Goal: Information Seeking & Learning: Learn about a topic

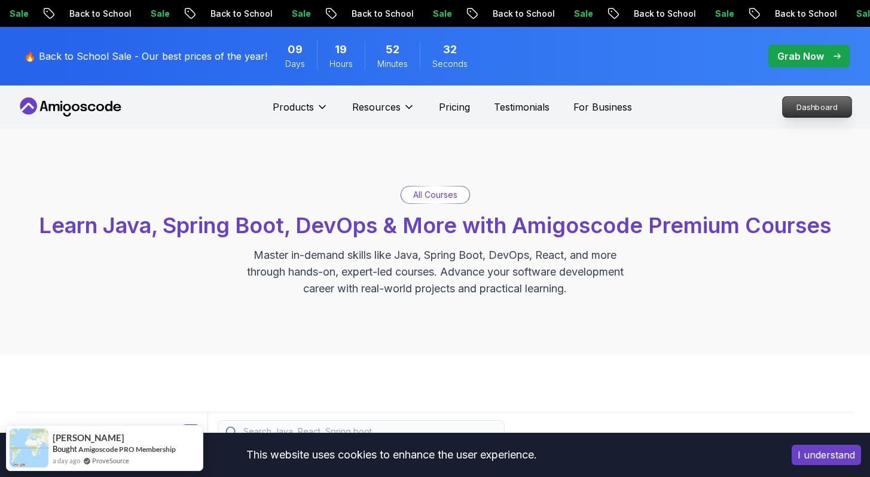
drag, startPoint x: 863, startPoint y: 115, endPoint x: 837, endPoint y: 111, distance: 26.0
click at [863, 114] on div "Products Resources Pricing Testimonials For Business Dashboard" at bounding box center [435, 106] width 870 height 43
click at [837, 110] on p "Dashboard" at bounding box center [816, 107] width 69 height 20
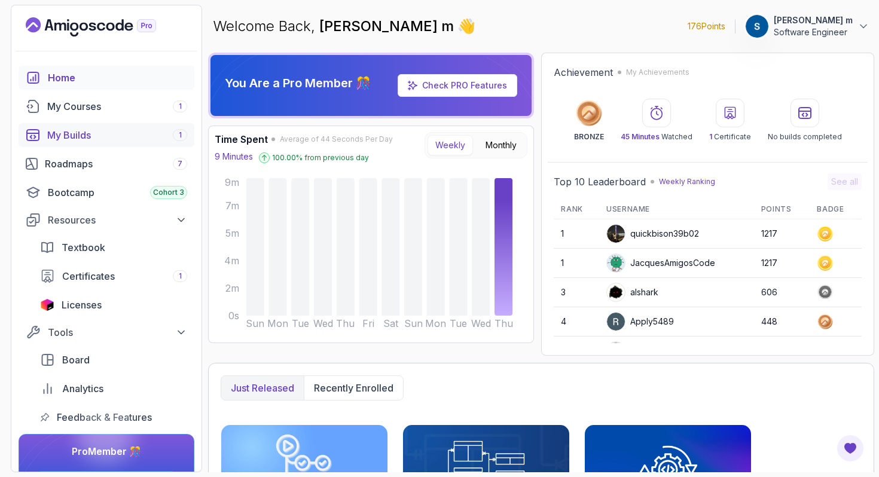
click at [97, 133] on div "My Builds 1" at bounding box center [117, 135] width 140 height 14
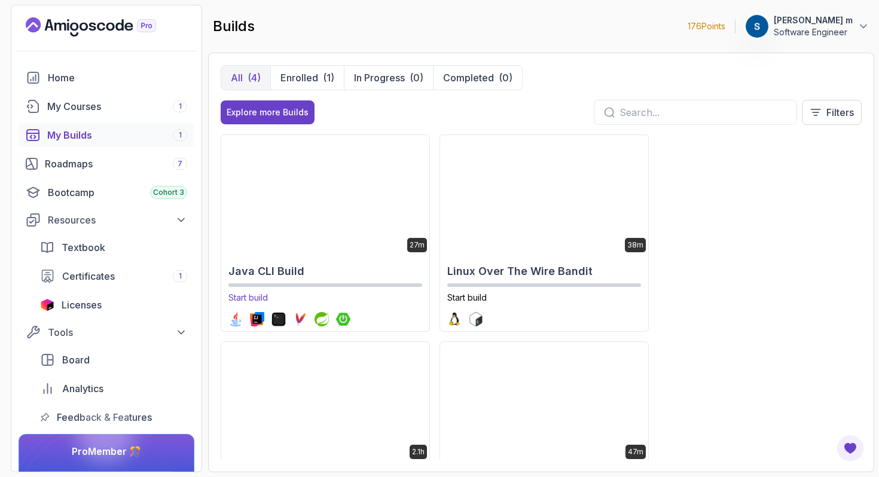
scroll to position [93, 0]
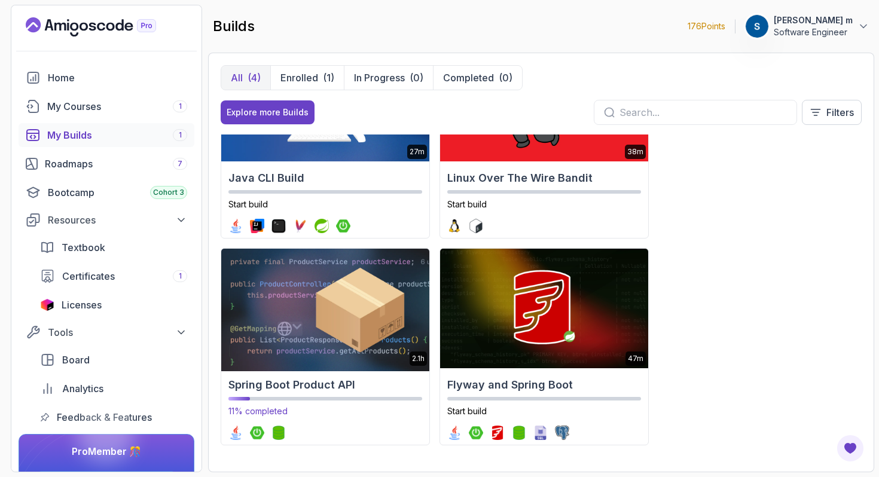
click at [387, 314] on img at bounding box center [325, 309] width 218 height 126
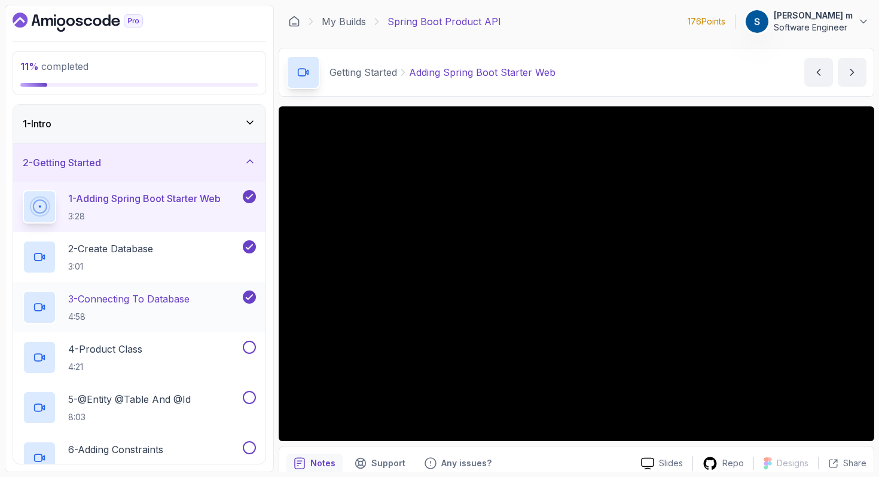
click at [196, 303] on div "3 - Connecting To Database 4:58" at bounding box center [132, 306] width 218 height 33
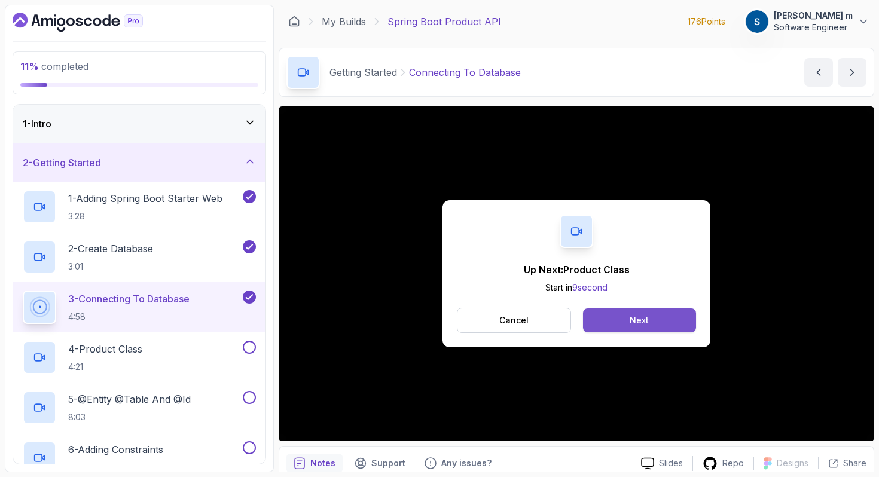
click at [629, 324] on button "Next" at bounding box center [639, 320] width 113 height 24
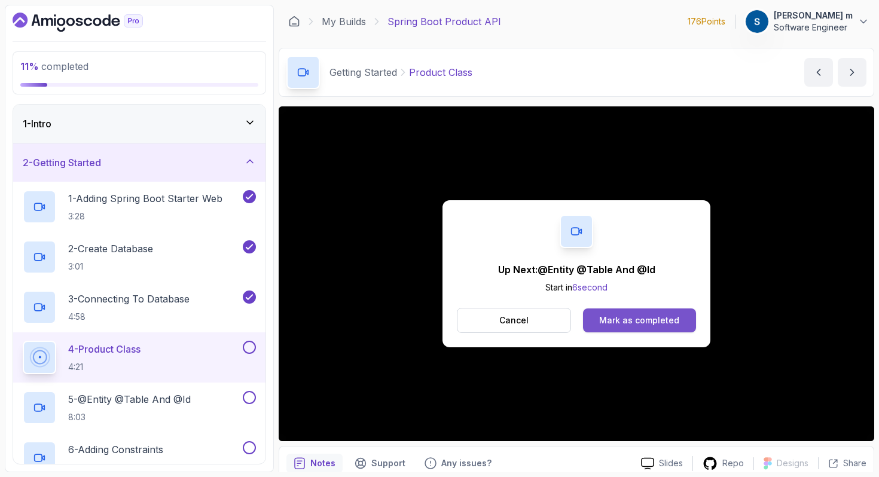
click at [635, 321] on div "Mark as completed" at bounding box center [639, 320] width 80 height 12
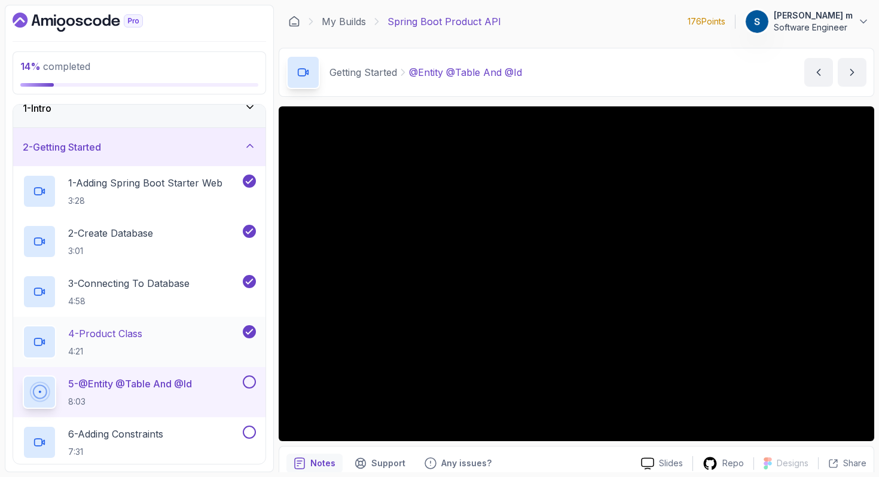
scroll to position [8, 0]
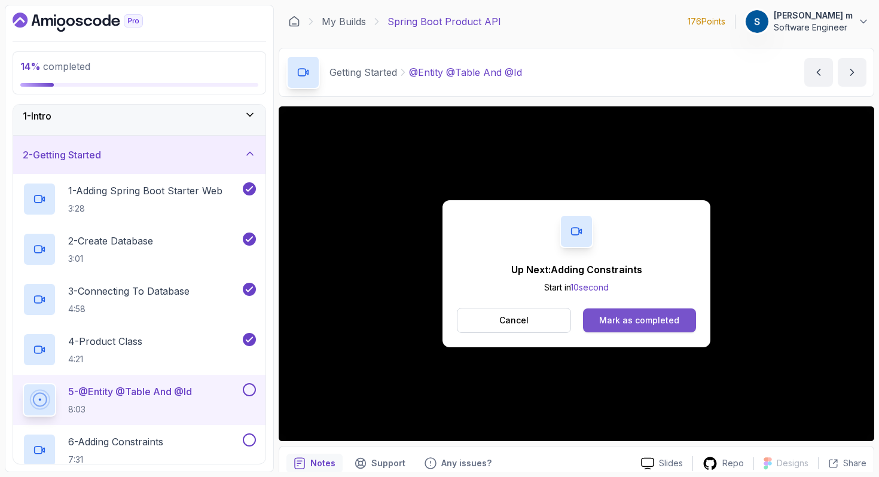
click at [658, 322] on div "Mark as completed" at bounding box center [639, 320] width 80 height 12
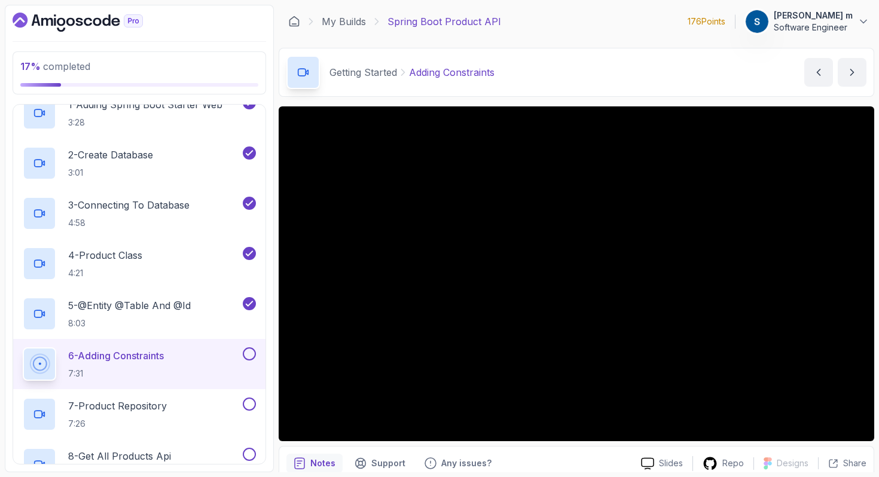
scroll to position [94, 0]
